Goal: Check status

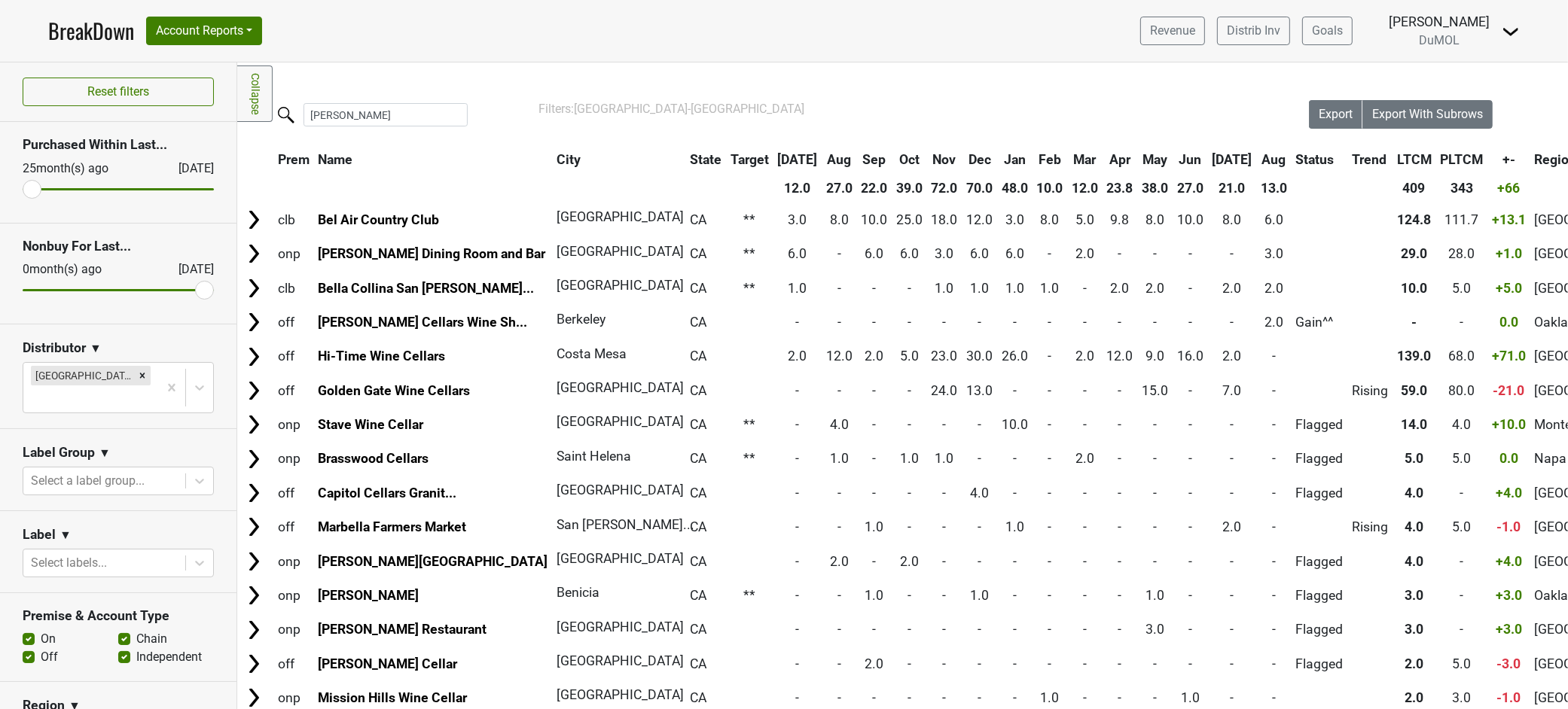
drag, startPoint x: 0, startPoint y: 0, endPoint x: 1563, endPoint y: 400, distance: 1613.4
click at [823, 326] on td "-" at bounding box center [839, 322] width 34 height 32
click at [93, 35] on link "BreakDown" at bounding box center [91, 31] width 85 height 32
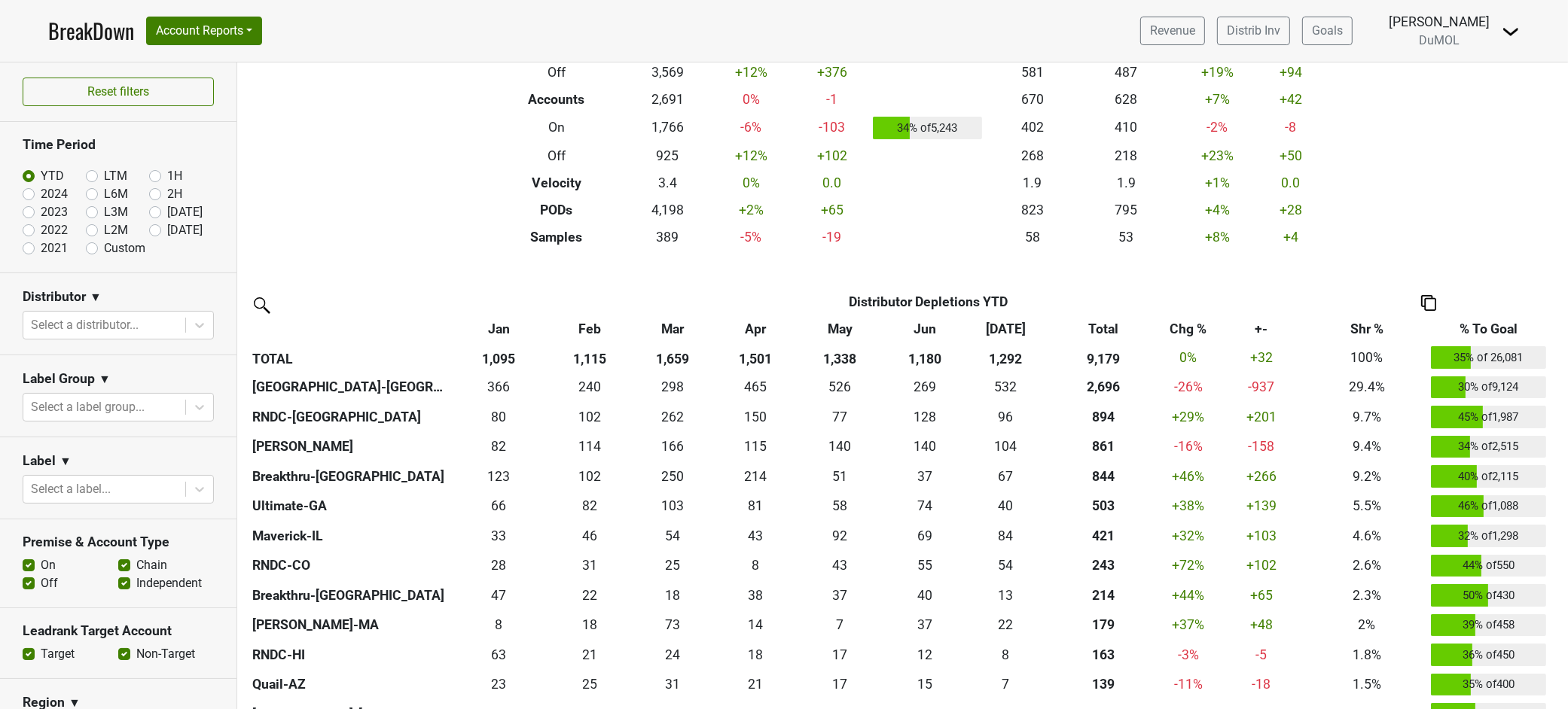
scroll to position [167, 0]
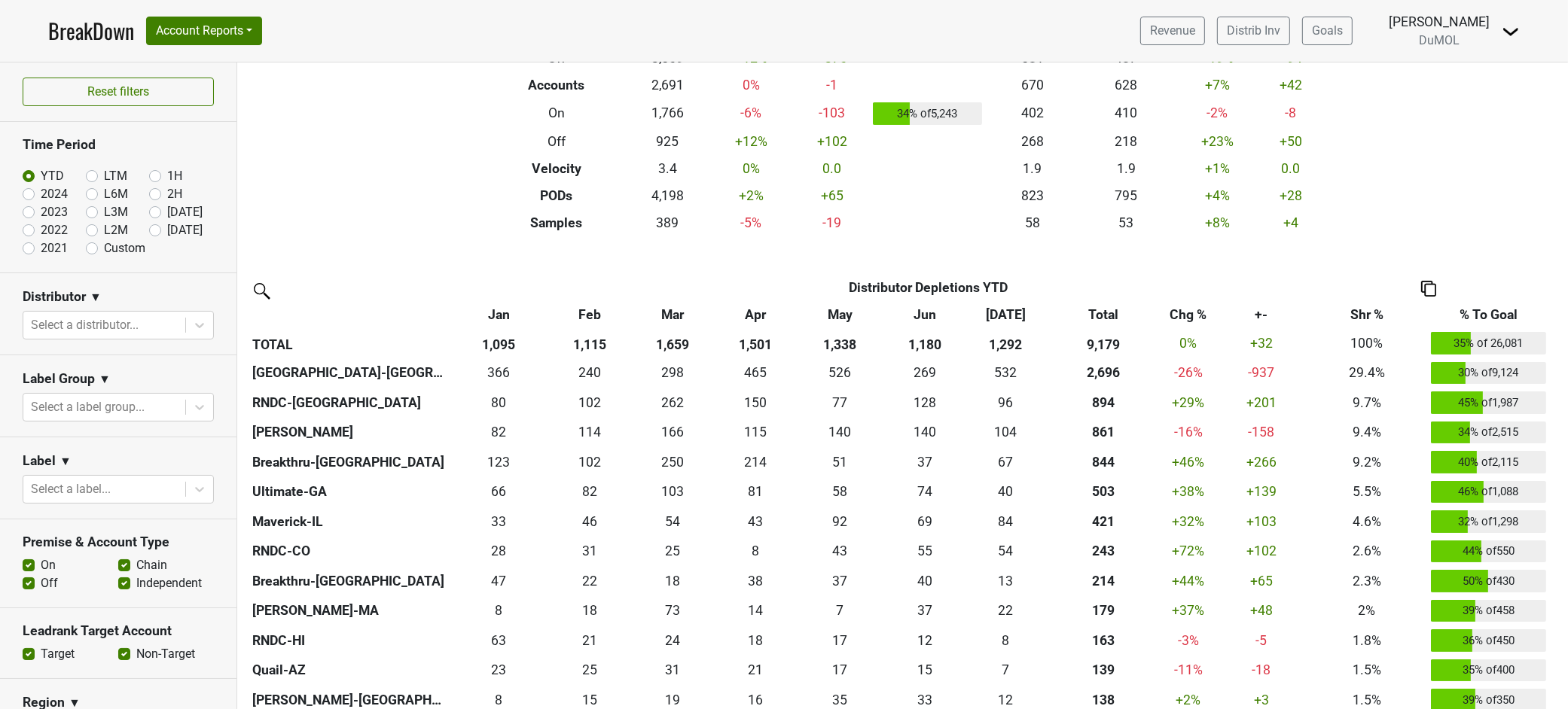
click at [167, 227] on label "[DATE]" at bounding box center [185, 230] width 35 height 18
click at [149, 227] on input "[DATE]" at bounding box center [179, 229] width 60 height 15
radio input "true"
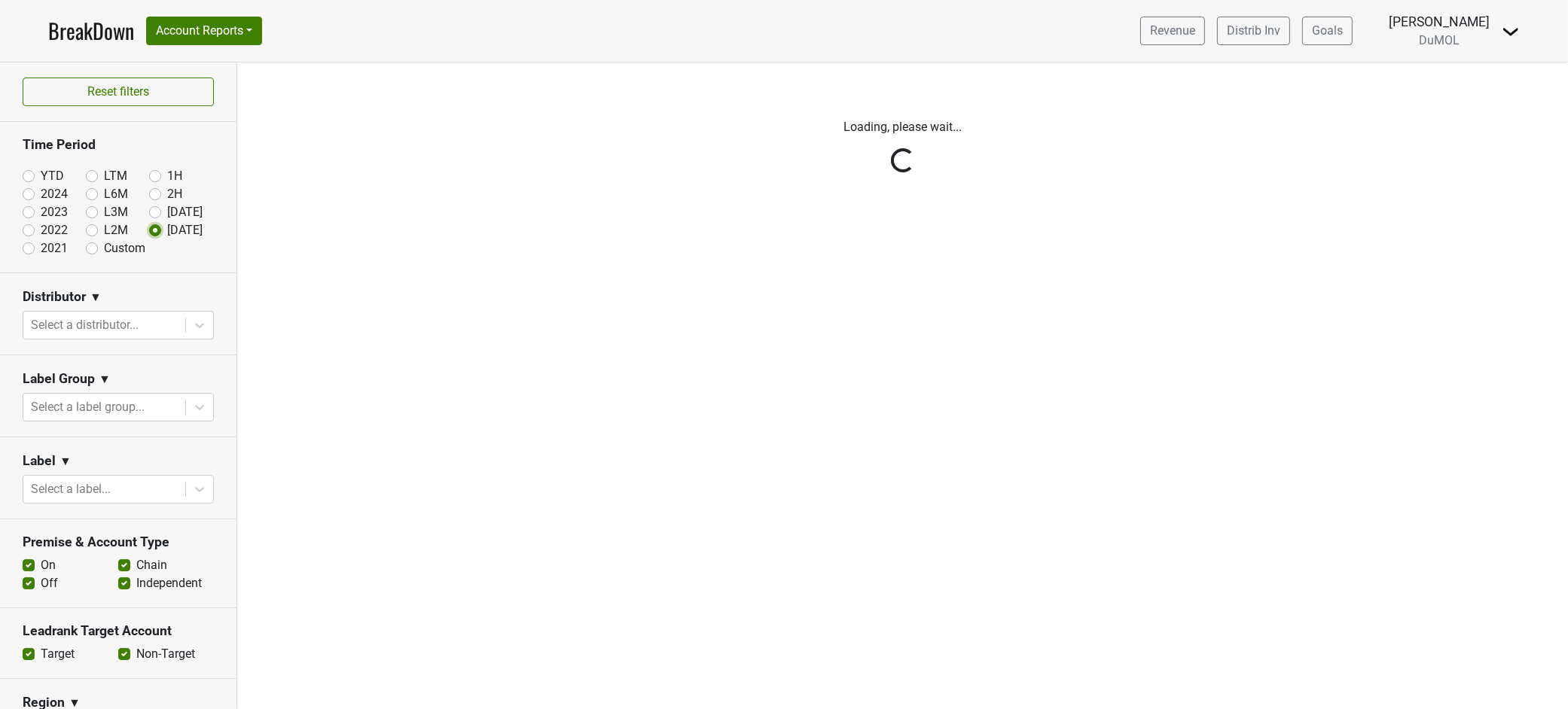
scroll to position [0, 0]
